Goal: Task Accomplishment & Management: Use online tool/utility

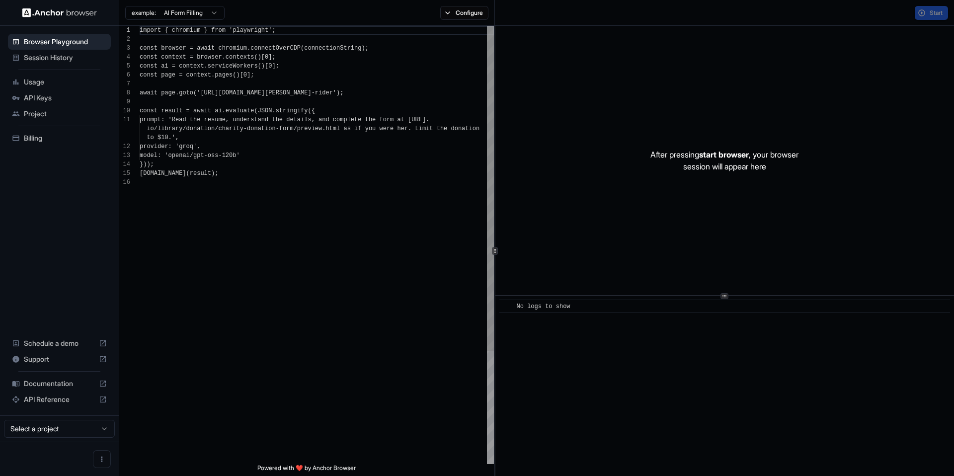
scroll to position [89, 0]
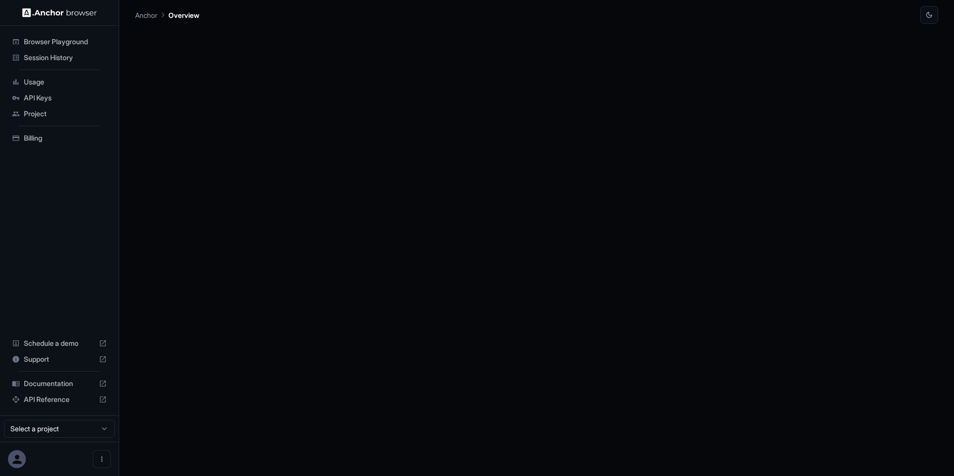
click at [80, 56] on span "Session History" at bounding box center [65, 58] width 83 height 10
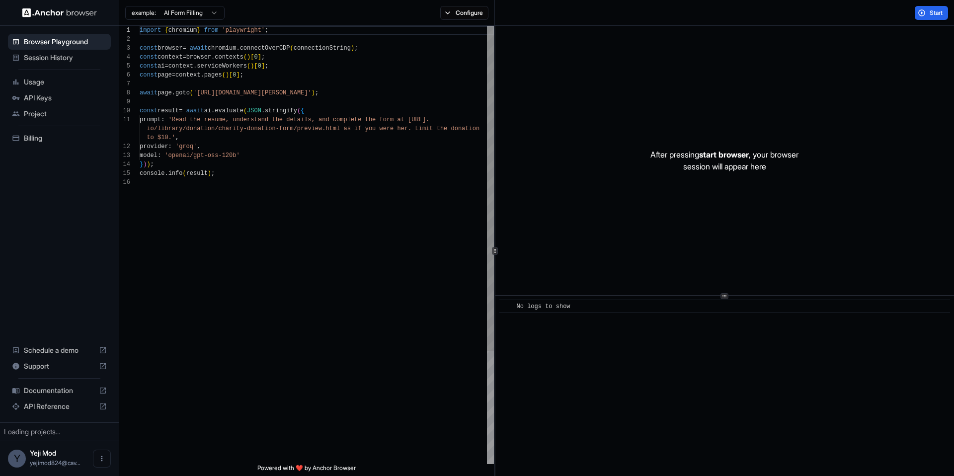
scroll to position [89, 0]
click at [48, 62] on span "Session History" at bounding box center [65, 58] width 83 height 10
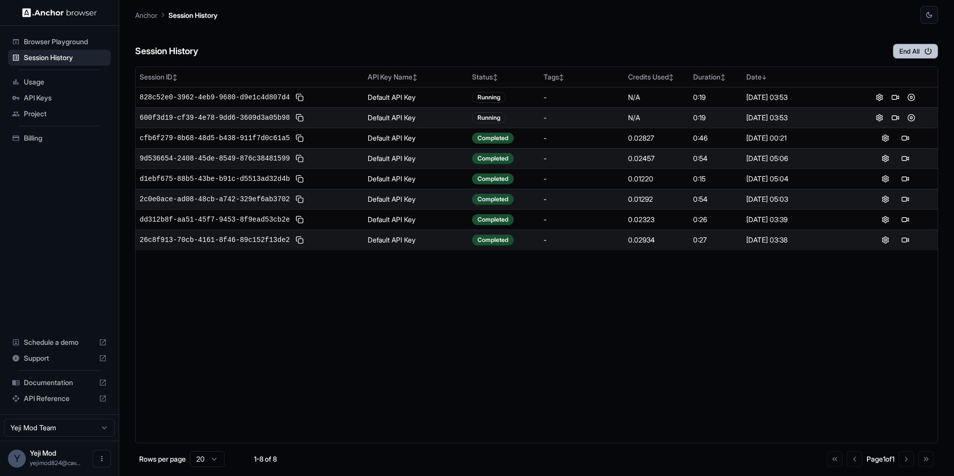
click at [907, 55] on button "End All" at bounding box center [915, 51] width 45 height 15
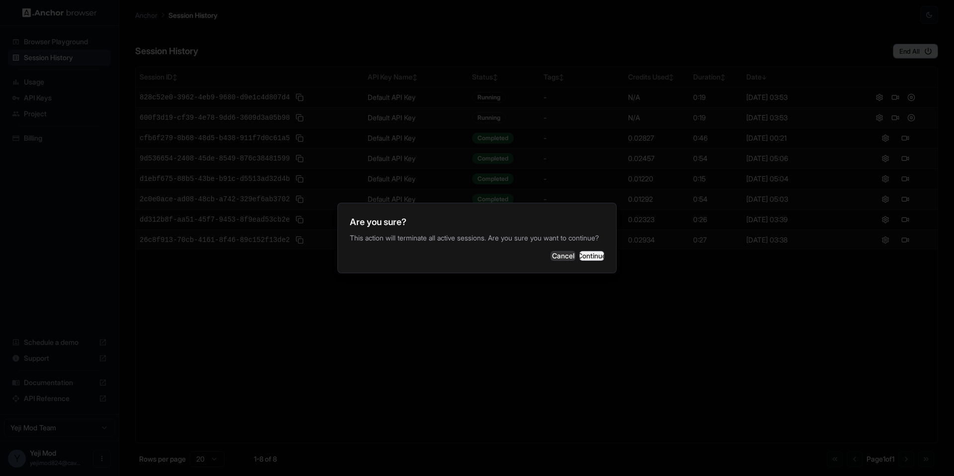
click at [581, 261] on button "Continue" at bounding box center [591, 256] width 25 height 10
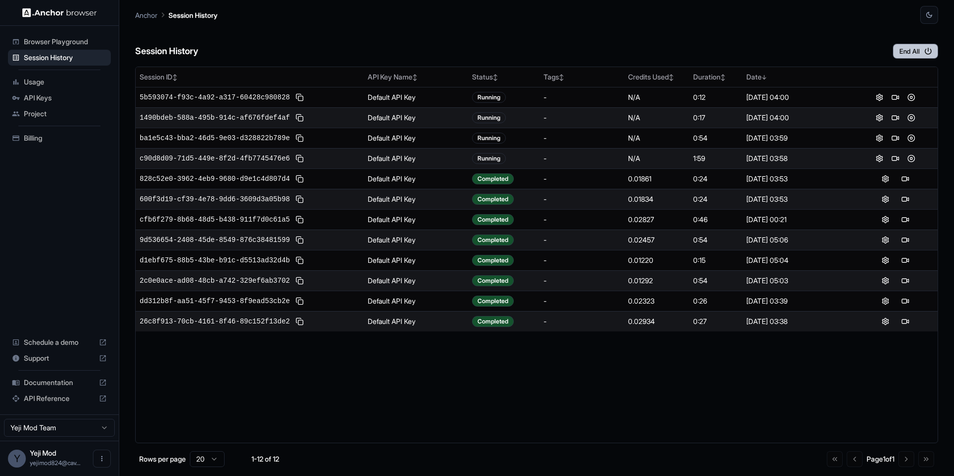
click at [917, 56] on button "End All" at bounding box center [915, 51] width 45 height 15
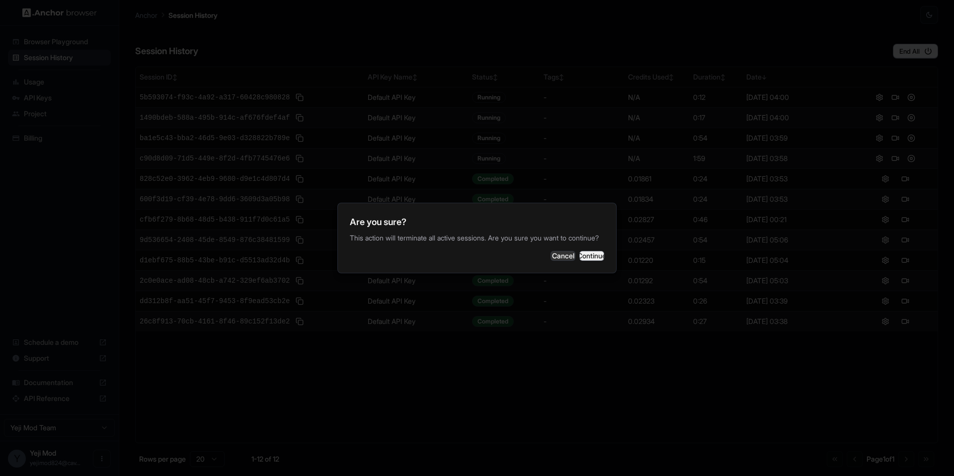
click at [595, 260] on button "Continue" at bounding box center [591, 256] width 25 height 10
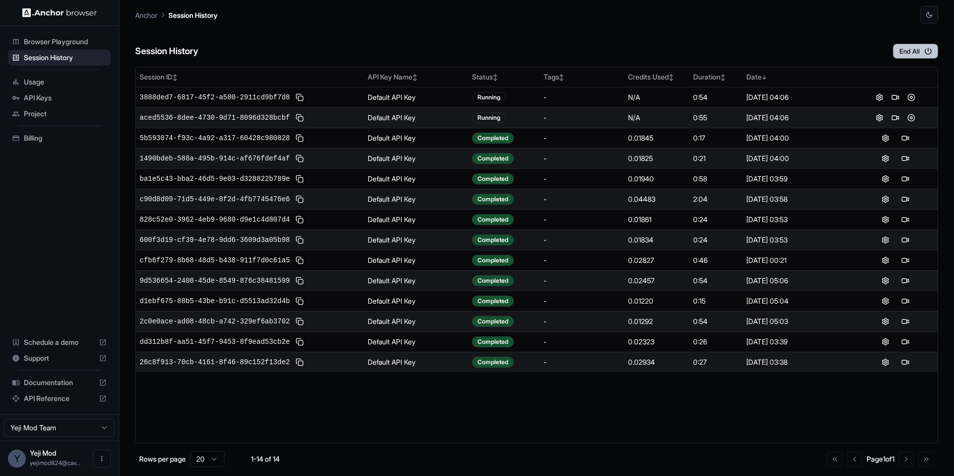
click at [926, 51] on icon "button" at bounding box center [927, 51] width 9 height 9
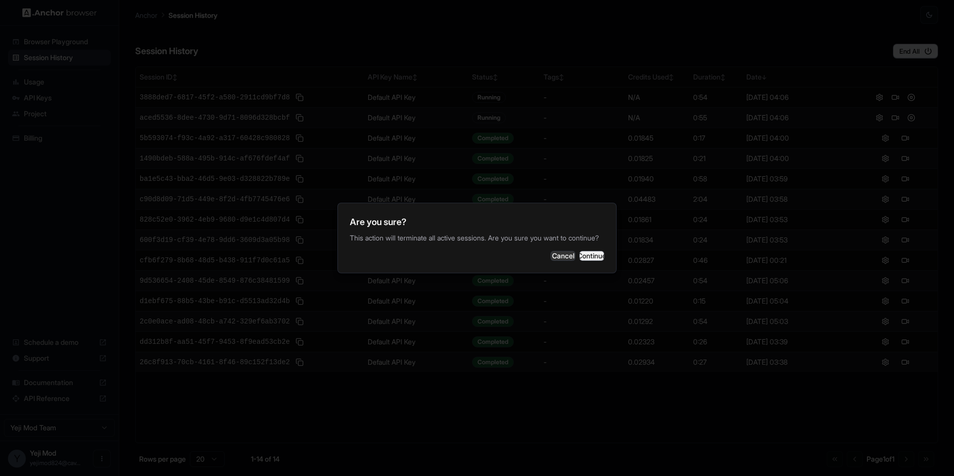
click at [586, 261] on button "Continue" at bounding box center [591, 256] width 25 height 10
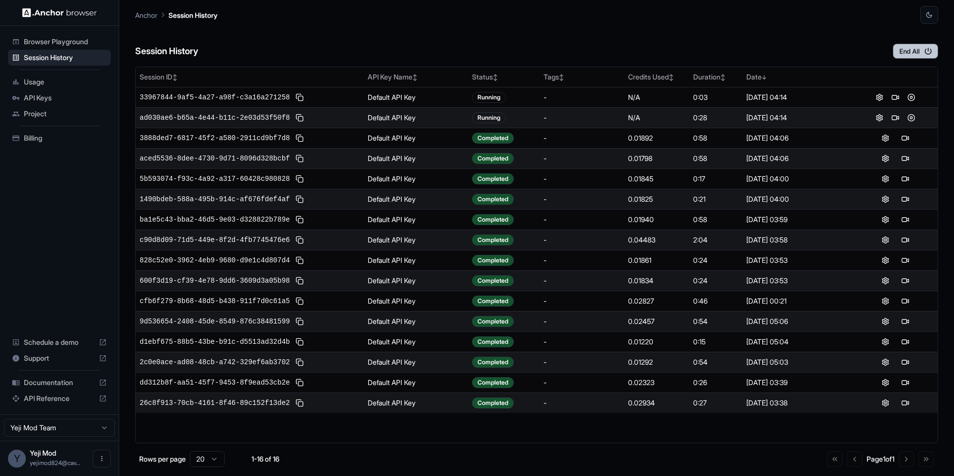
click at [908, 48] on button "End All" at bounding box center [915, 51] width 45 height 15
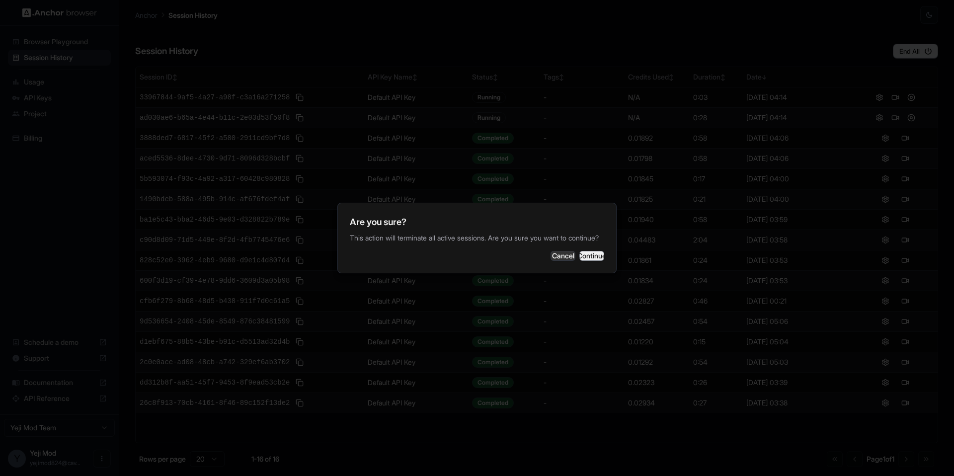
click at [585, 261] on button "Continue" at bounding box center [591, 256] width 25 height 10
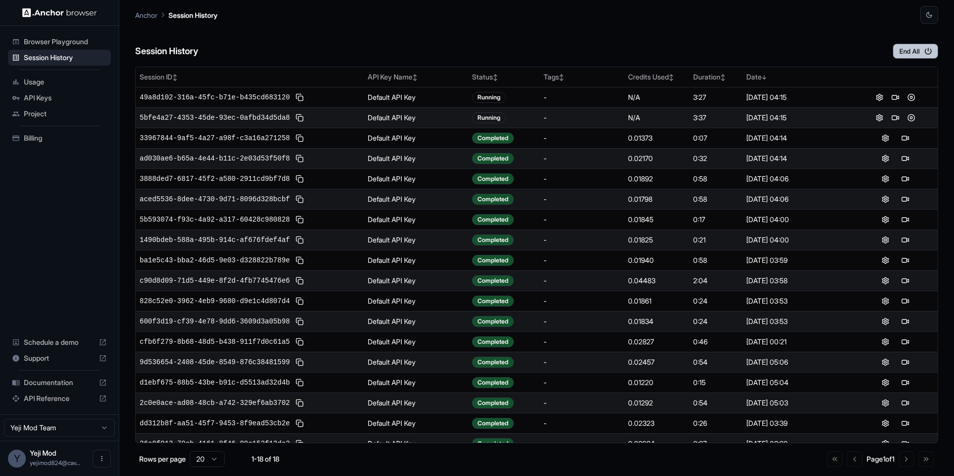
click at [903, 52] on button "End All" at bounding box center [915, 51] width 45 height 15
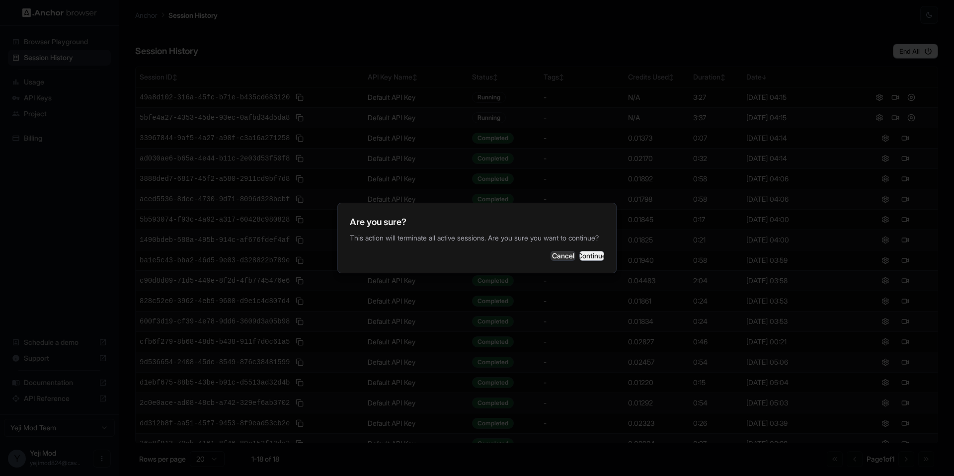
click at [579, 252] on button "Continue" at bounding box center [591, 256] width 25 height 10
click at [579, 256] on div "-" at bounding box center [581, 260] width 76 height 10
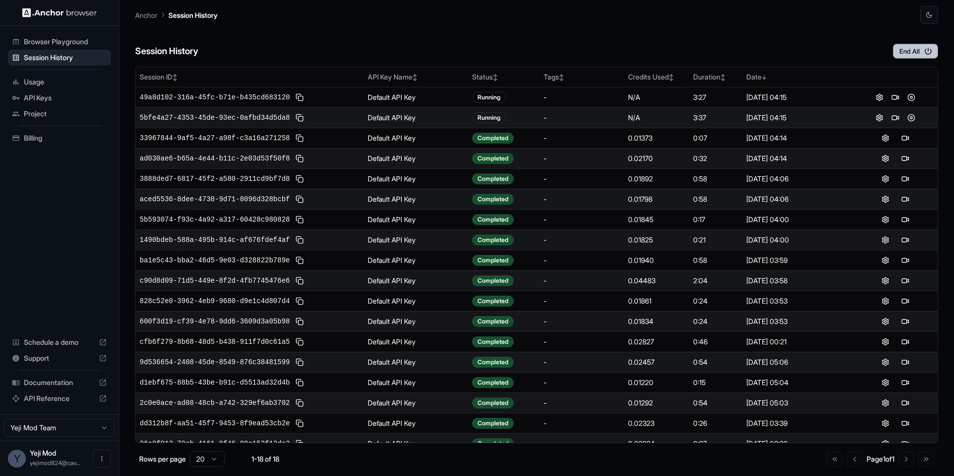
click at [919, 53] on button "End All" at bounding box center [915, 51] width 45 height 15
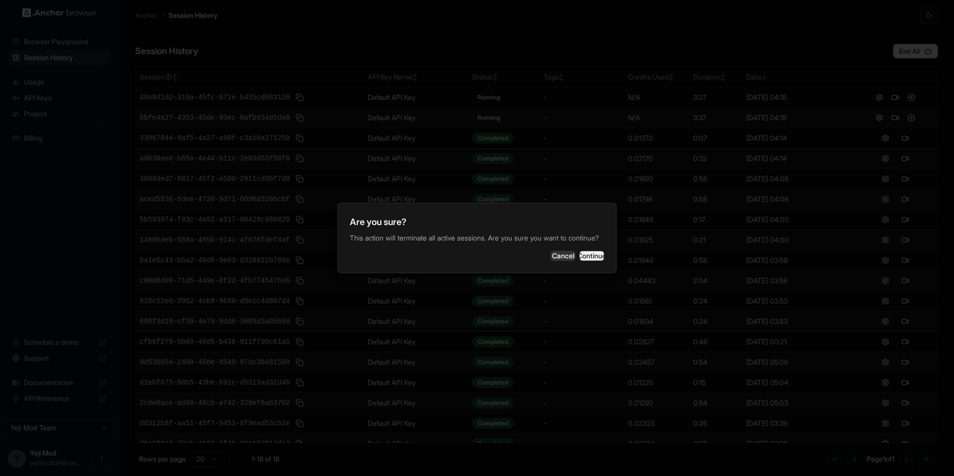
click at [587, 257] on button "Continue" at bounding box center [591, 256] width 25 height 10
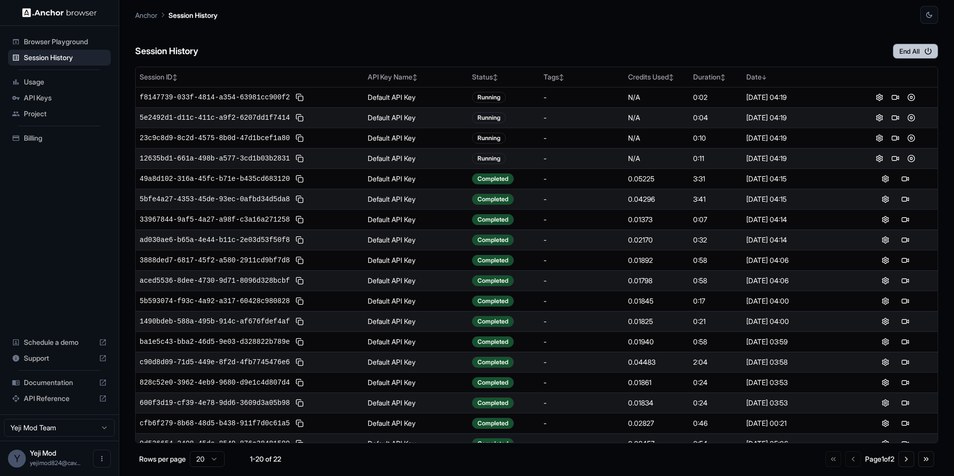
click at [907, 52] on button "End All" at bounding box center [915, 51] width 45 height 15
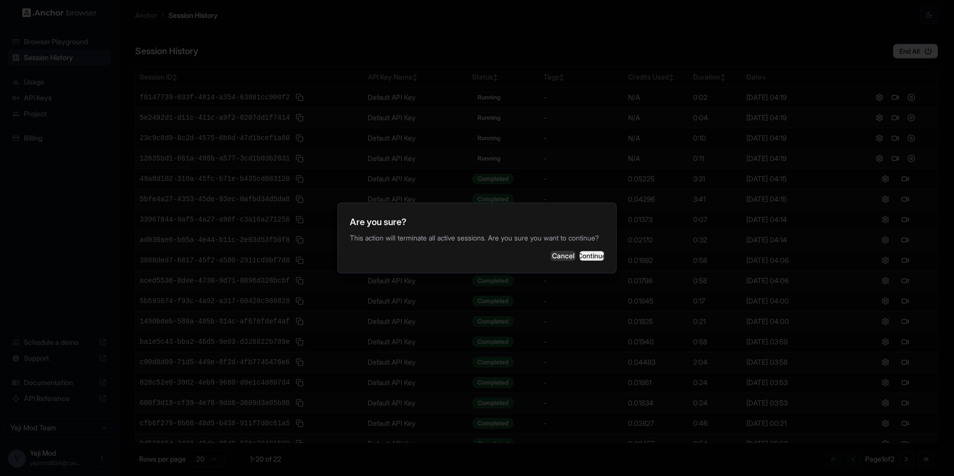
drag, startPoint x: 601, startPoint y: 260, endPoint x: 572, endPoint y: 258, distance: 29.4
click at [601, 260] on button "Continue" at bounding box center [591, 256] width 25 height 10
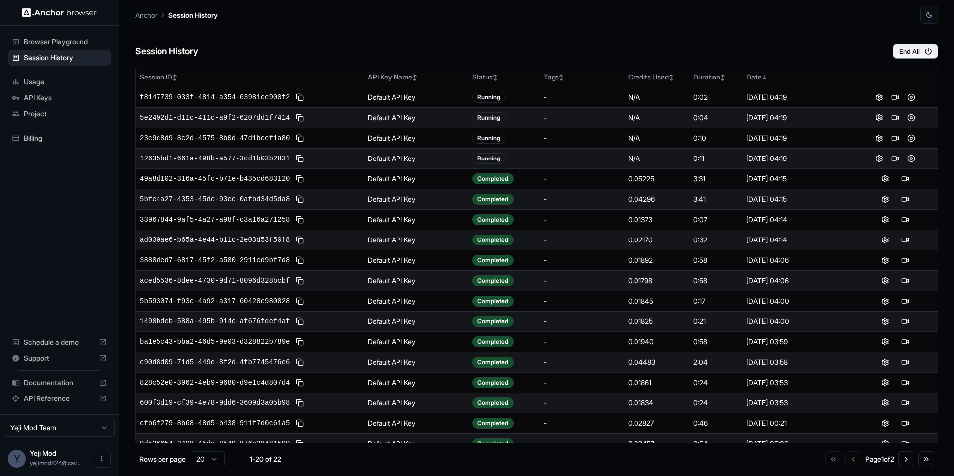
click at [45, 144] on div "Billing" at bounding box center [59, 138] width 103 height 16
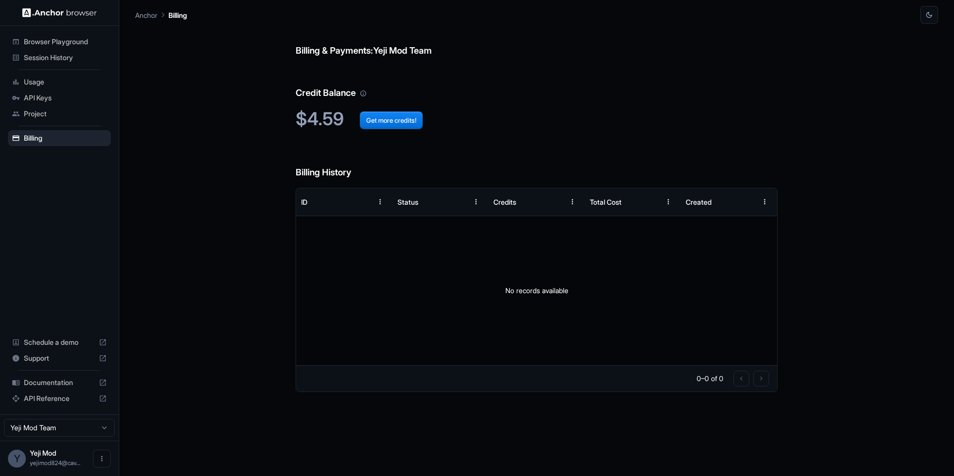
click at [53, 58] on span "Session History" at bounding box center [65, 58] width 83 height 10
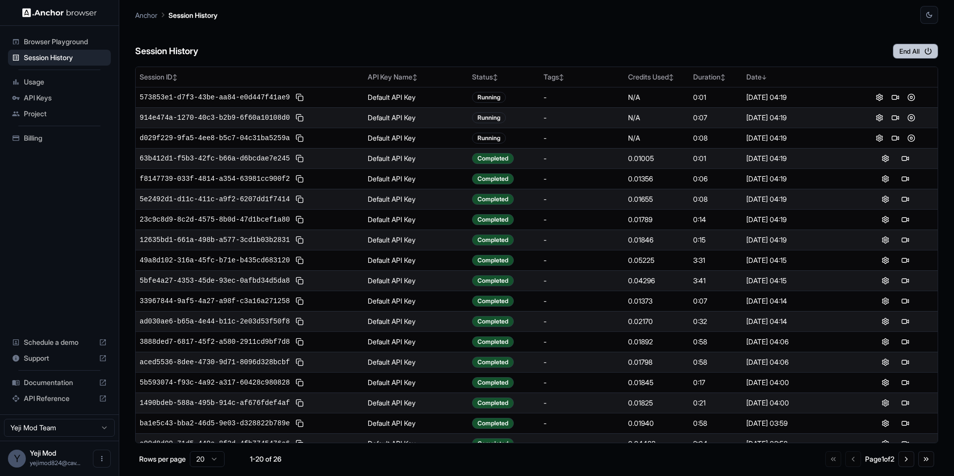
click at [900, 49] on button "End All" at bounding box center [915, 51] width 45 height 15
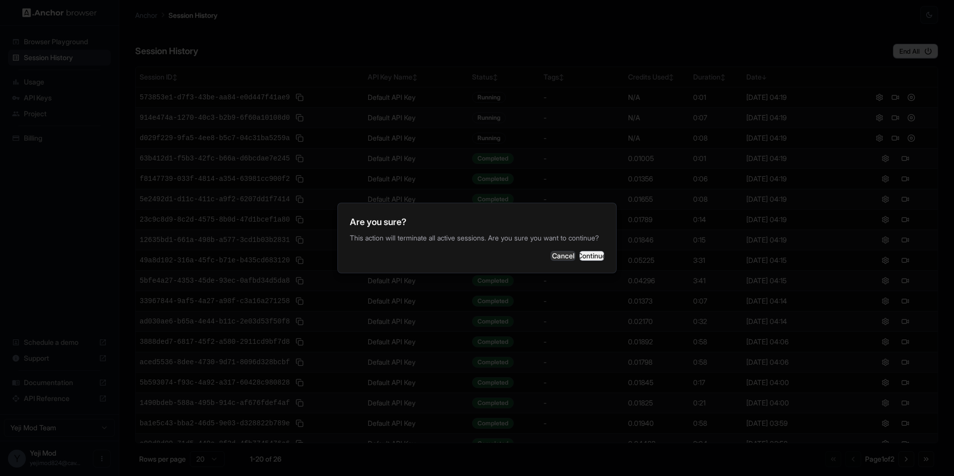
click at [579, 261] on button "Continue" at bounding box center [591, 256] width 25 height 10
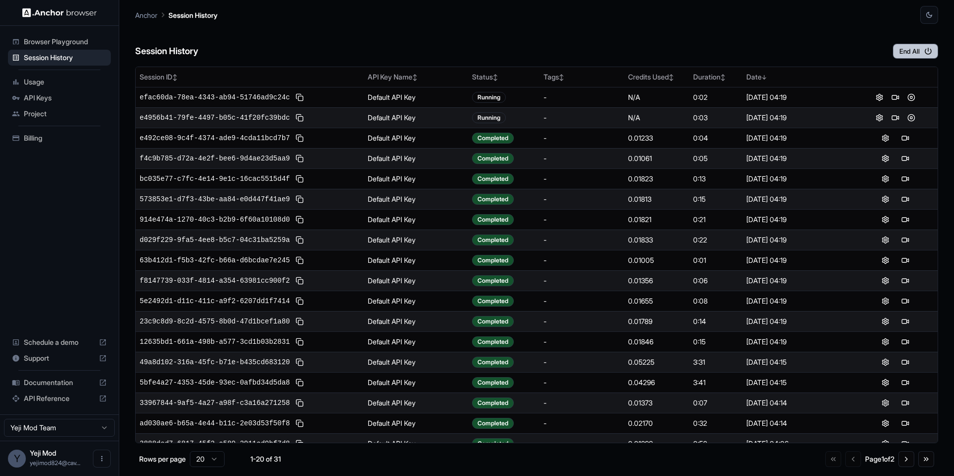
click at [902, 46] on button "End All" at bounding box center [915, 51] width 45 height 15
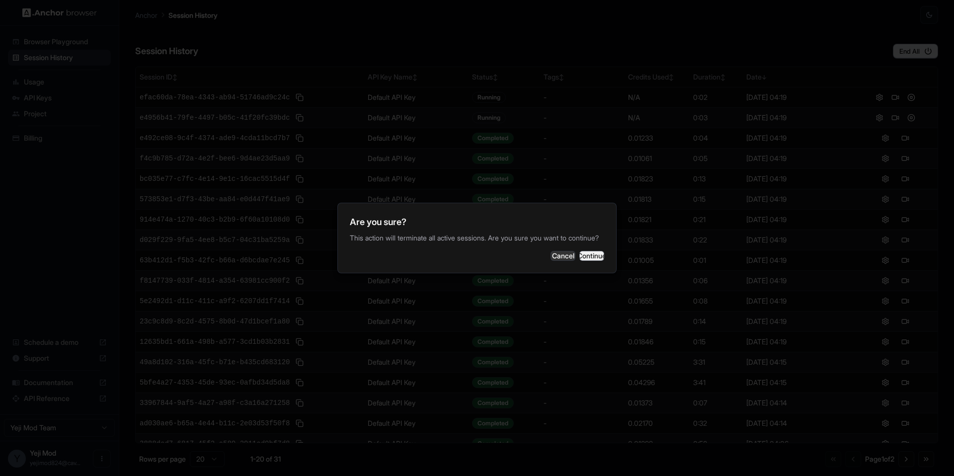
click at [579, 261] on button "Continue" at bounding box center [591, 256] width 25 height 10
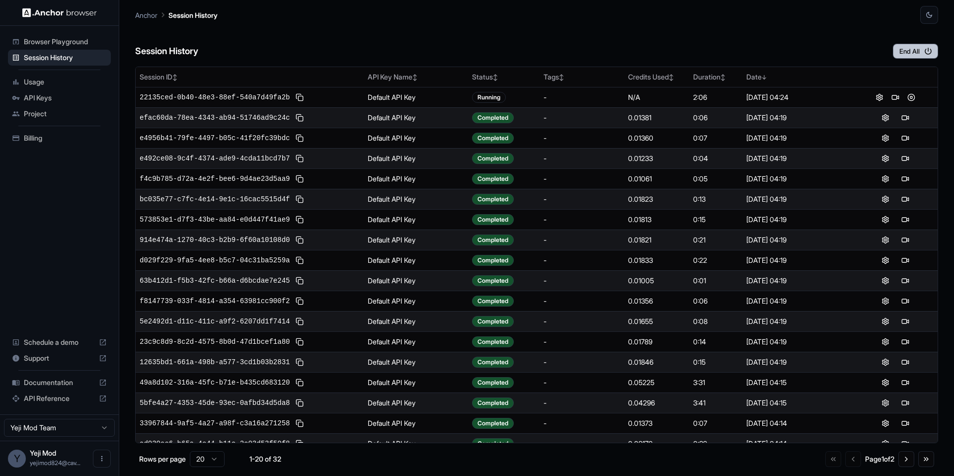
click at [897, 53] on button "End All" at bounding box center [915, 51] width 45 height 15
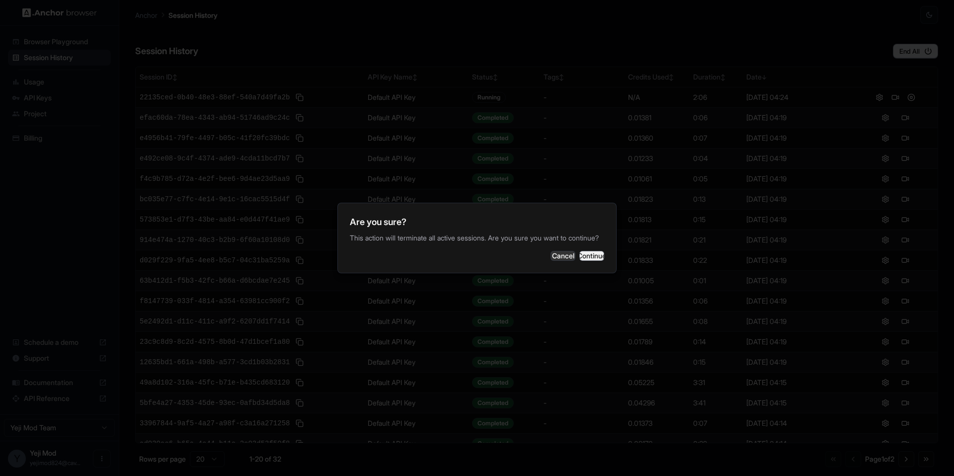
click at [586, 261] on button "Continue" at bounding box center [591, 256] width 25 height 10
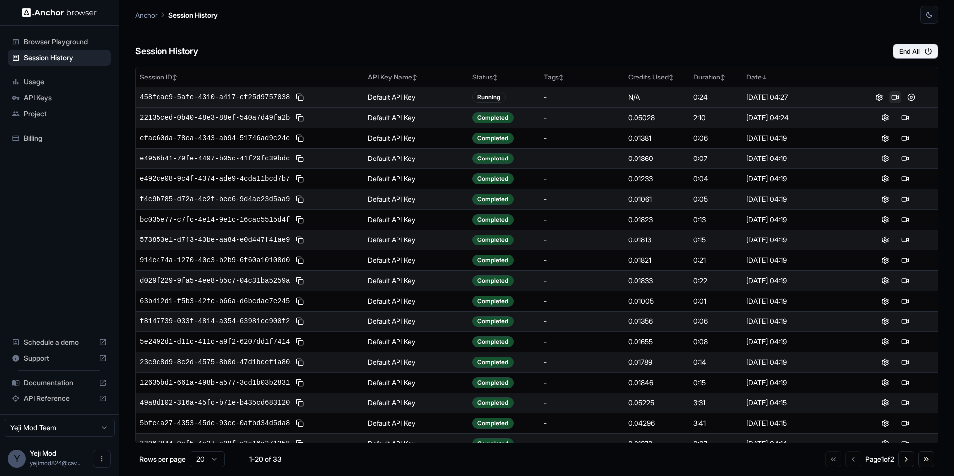
click at [896, 94] on button at bounding box center [895, 97] width 12 height 12
click at [913, 54] on button "End All" at bounding box center [915, 51] width 45 height 15
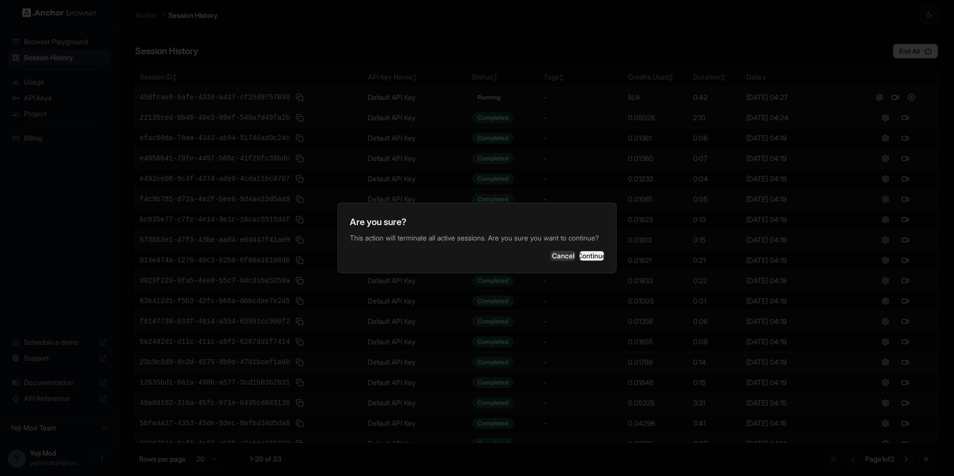
click at [579, 260] on button "Continue" at bounding box center [591, 256] width 25 height 10
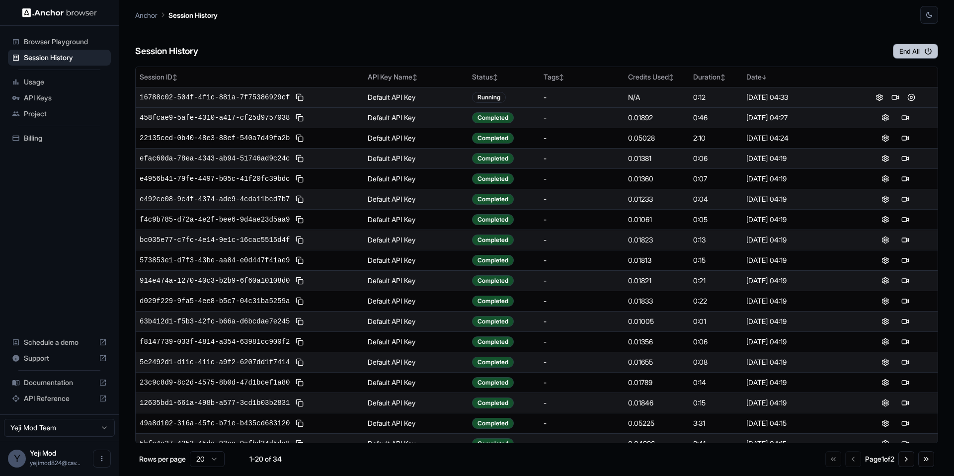
click at [906, 54] on button "End All" at bounding box center [915, 51] width 45 height 15
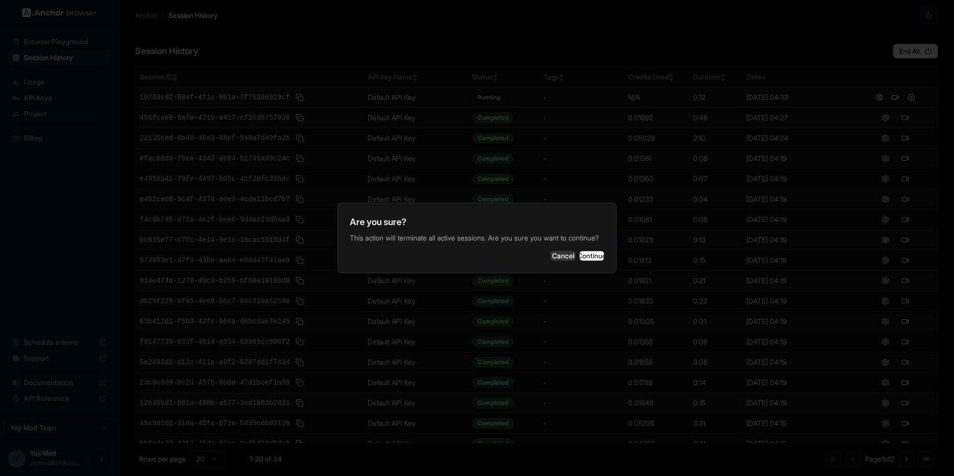
drag, startPoint x: 576, startPoint y: 255, endPoint x: 828, endPoint y: 26, distance: 341.1
click at [579, 253] on button "Continue" at bounding box center [591, 256] width 25 height 10
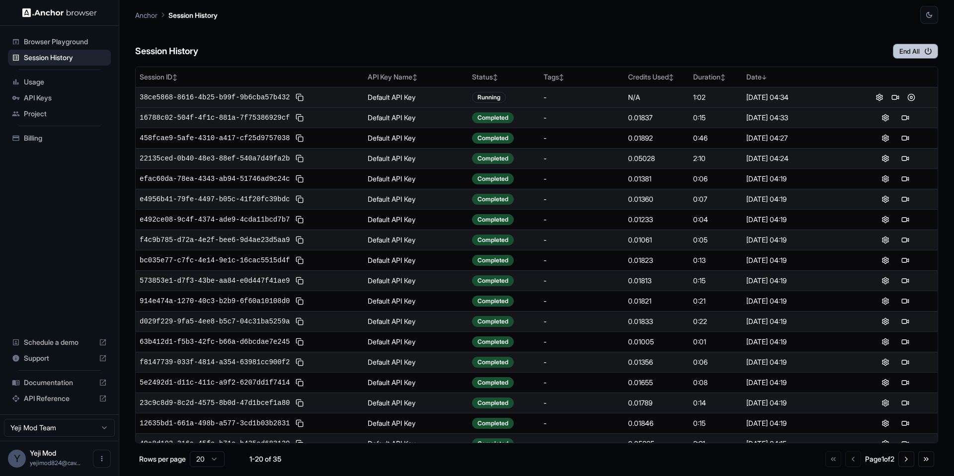
click at [904, 47] on button "End All" at bounding box center [915, 51] width 45 height 15
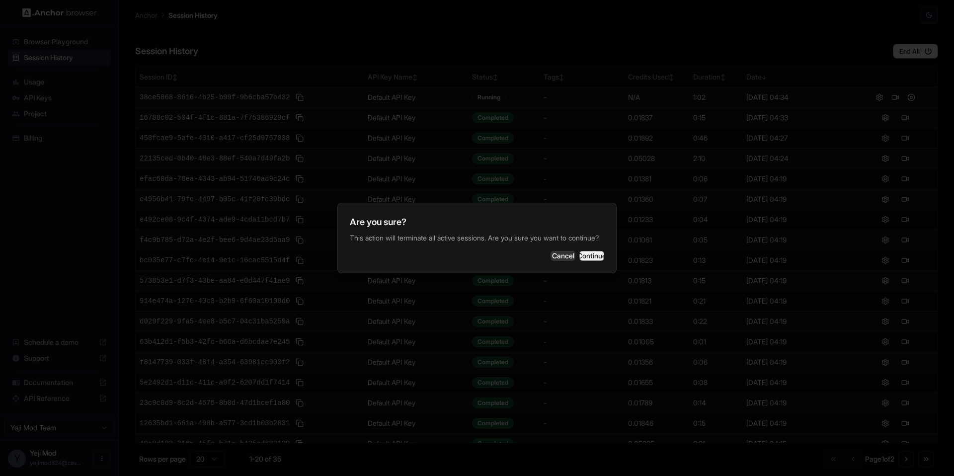
drag, startPoint x: 573, startPoint y: 265, endPoint x: 583, endPoint y: 258, distance: 12.5
click at [579, 261] on button "Continue" at bounding box center [591, 256] width 25 height 10
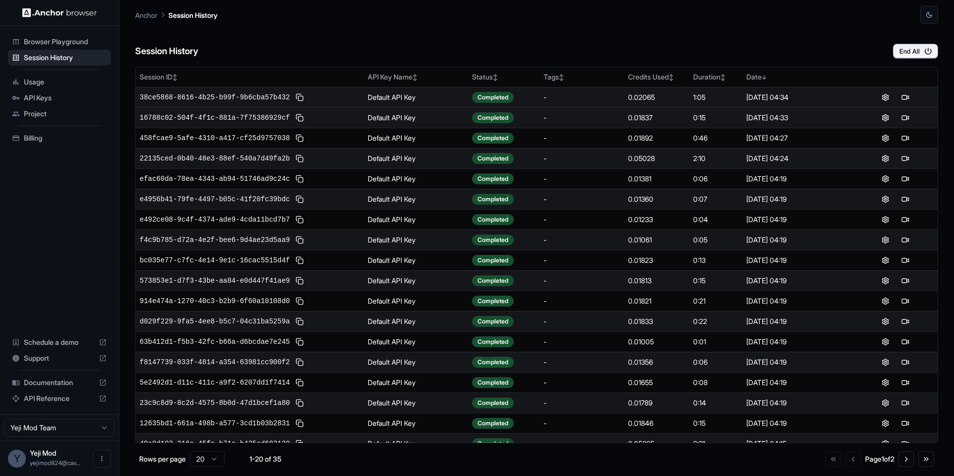
scroll to position [4, 0]
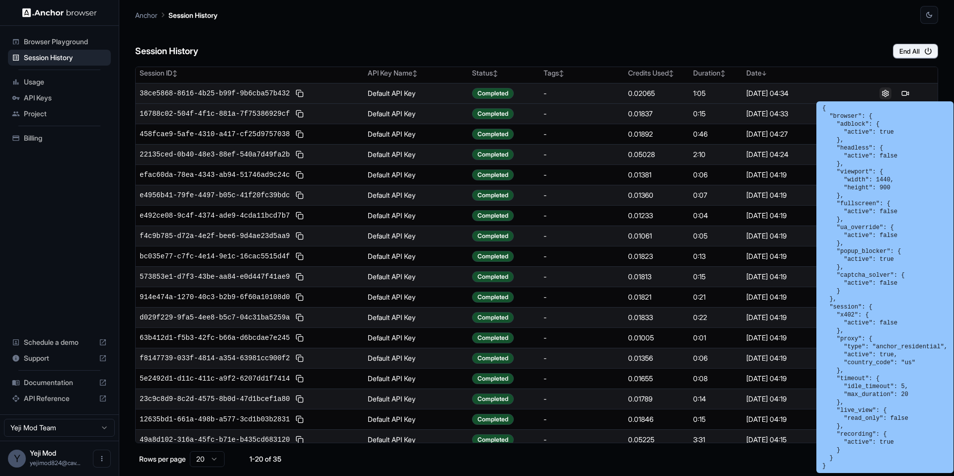
click at [884, 96] on button at bounding box center [885, 93] width 12 height 12
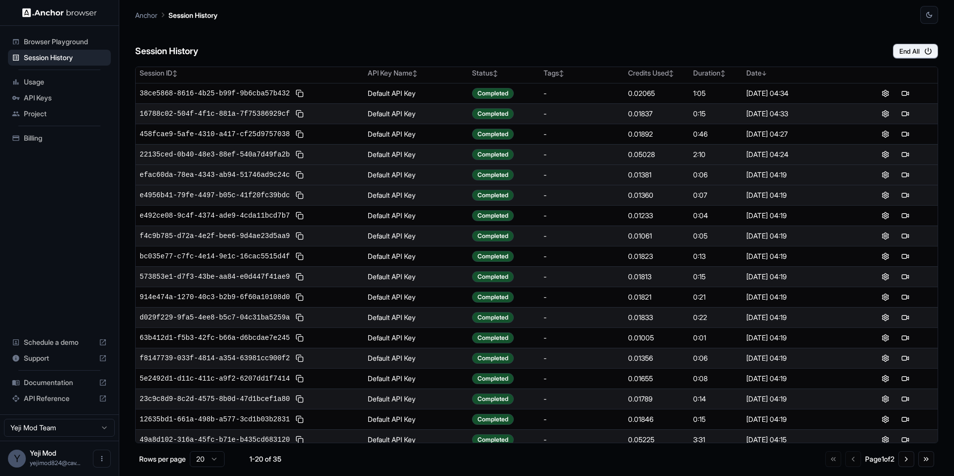
drag, startPoint x: 837, startPoint y: 169, endPoint x: 849, endPoint y: 169, distance: 11.9
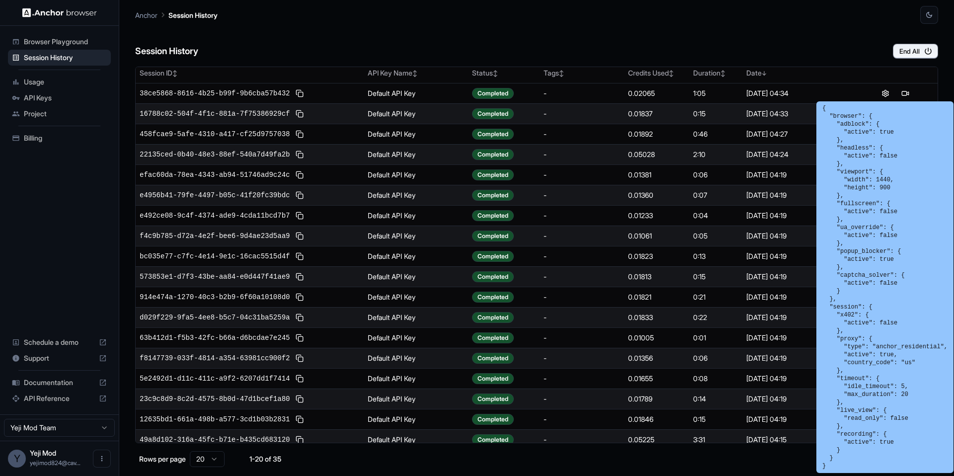
click at [842, 172] on pre "{ "browser": { "adblock": { "active": true }, "headless": { "active": false }, …" at bounding box center [884, 287] width 125 height 366
copy pre ""viewport": { "width": 1440, "height": 900 },"
drag, startPoint x: 842, startPoint y: 172, endPoint x: 843, endPoint y: 193, distance: 20.4
click at [843, 193] on pre "{ "browser": { "adblock": { "active": true }, "headless": { "active": false }, …" at bounding box center [884, 287] width 125 height 366
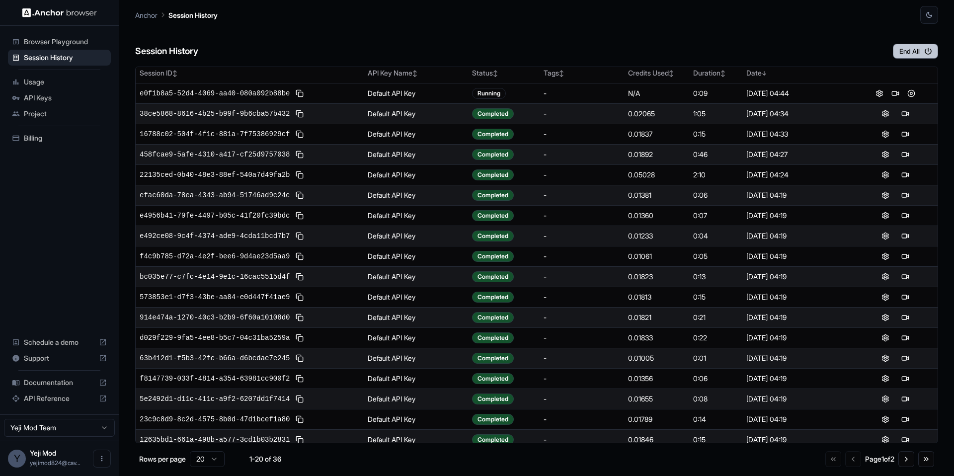
click at [914, 51] on button "End All" at bounding box center [915, 51] width 45 height 15
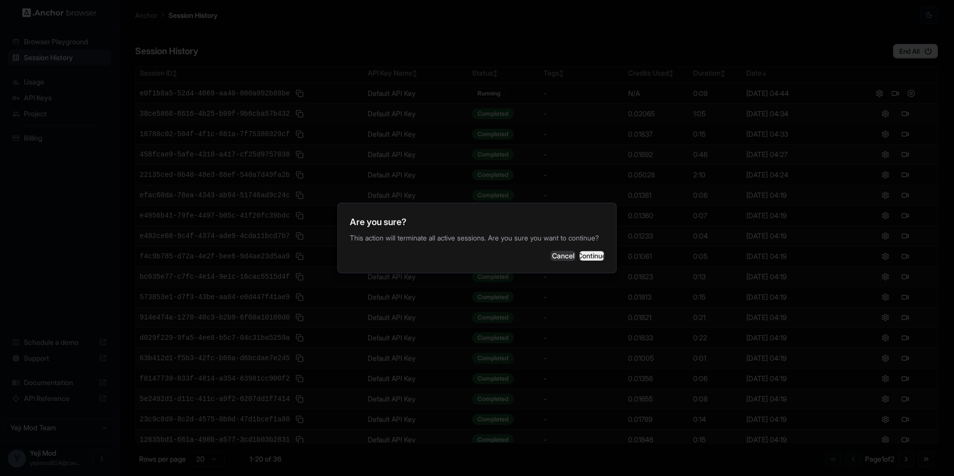
click at [579, 257] on button "Continue" at bounding box center [591, 256] width 25 height 10
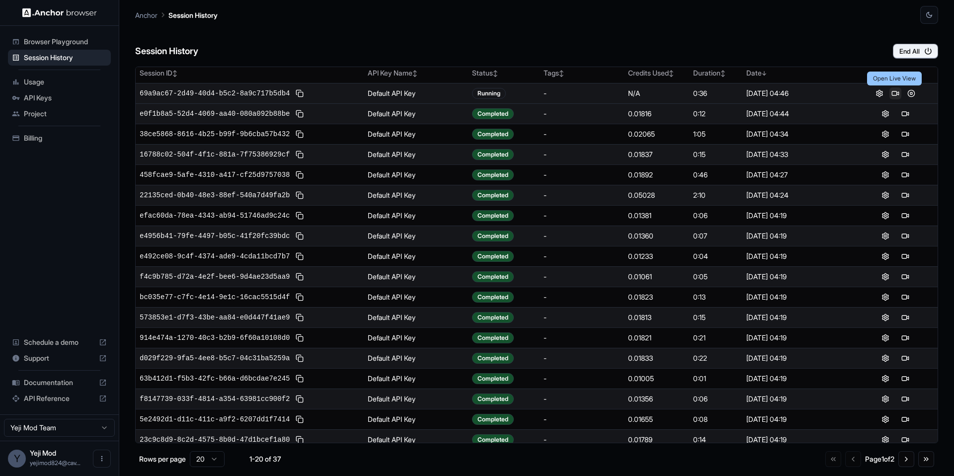
click at [892, 91] on button at bounding box center [895, 93] width 12 height 12
click at [895, 92] on button at bounding box center [895, 93] width 12 height 12
click at [914, 49] on button "End All" at bounding box center [915, 51] width 45 height 15
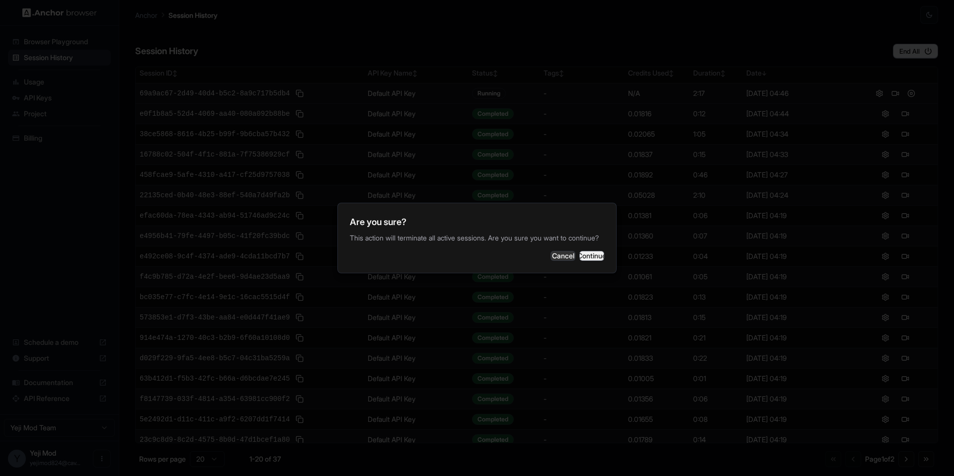
click at [579, 261] on button "Continue" at bounding box center [591, 256] width 25 height 10
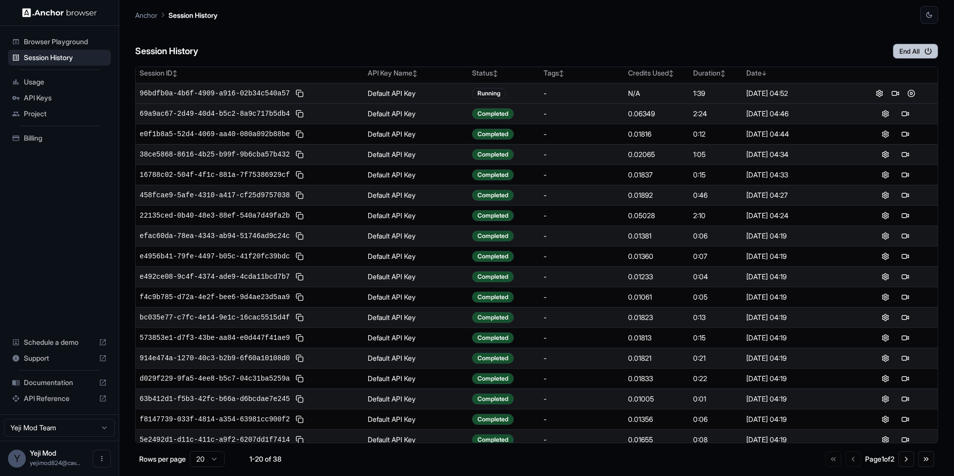
click at [920, 47] on button "End All" at bounding box center [915, 51] width 45 height 15
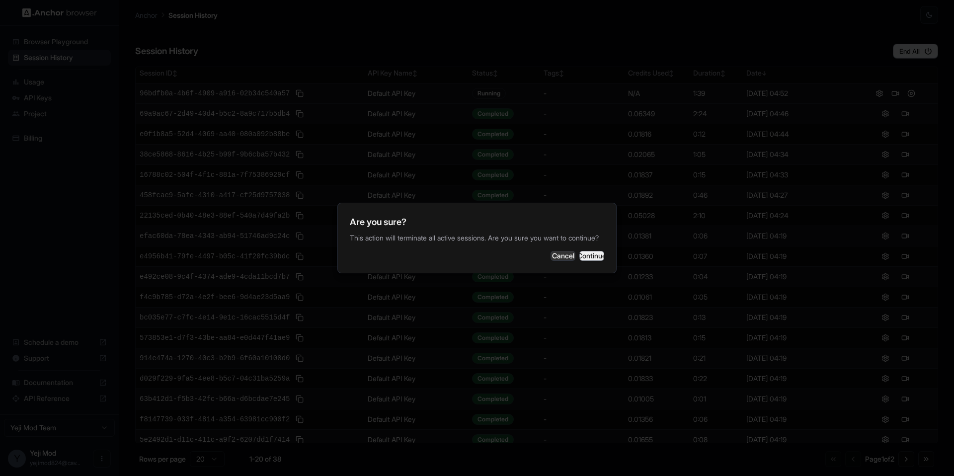
click at [595, 261] on button "Continue" at bounding box center [591, 256] width 25 height 10
